Goal: Navigation & Orientation: Find specific page/section

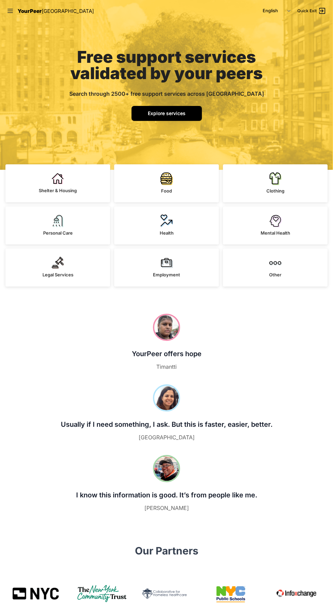
click at [180, 112] on span "Explore services" at bounding box center [167, 113] width 38 height 6
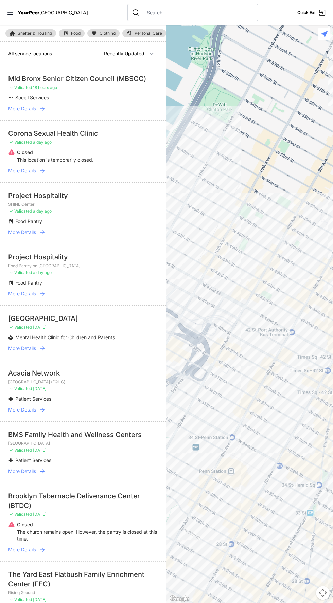
select select "nearby"
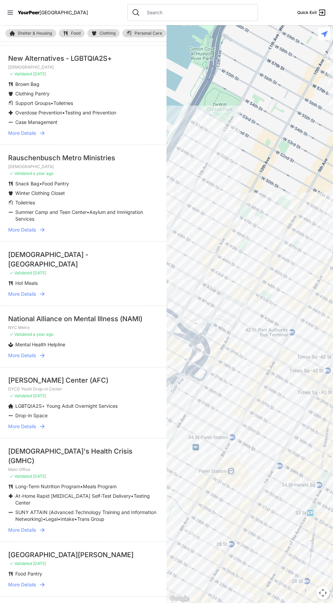
scroll to position [19, 0]
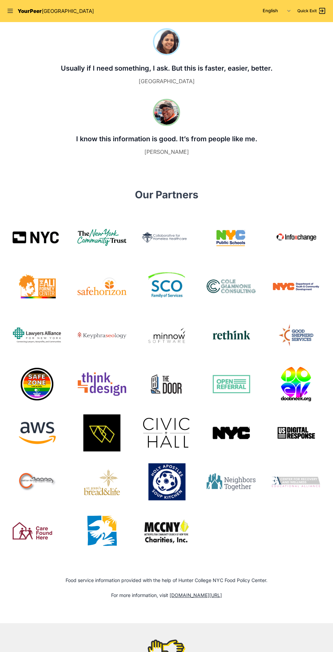
scroll to position [366, 0]
